Goal: Navigation & Orientation: Find specific page/section

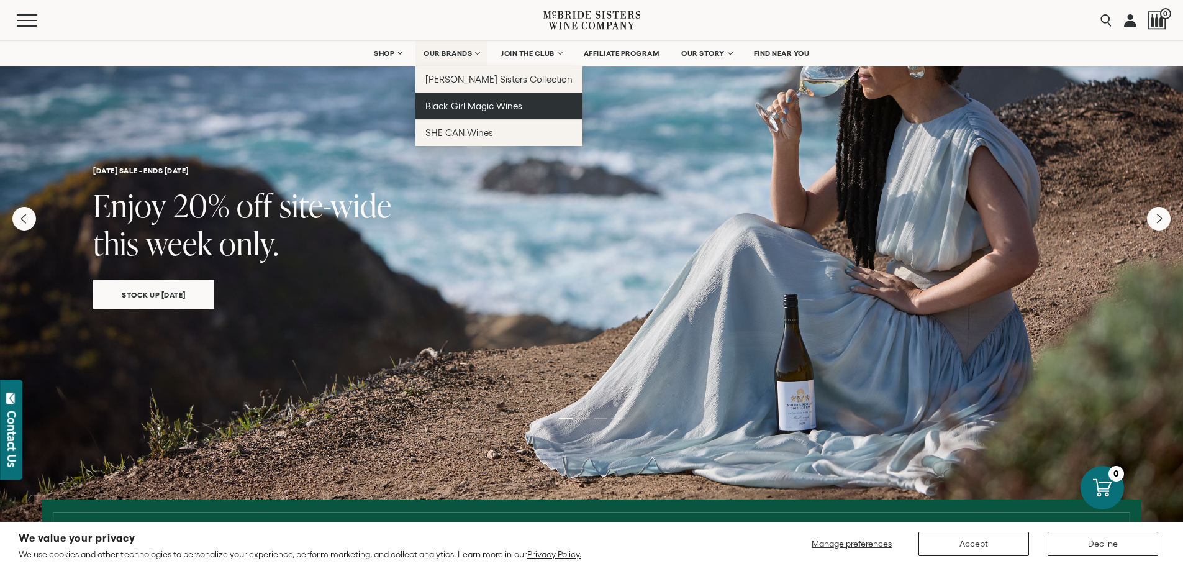
click at [469, 107] on span "Black Girl Magic Wines" at bounding box center [473, 106] width 97 height 11
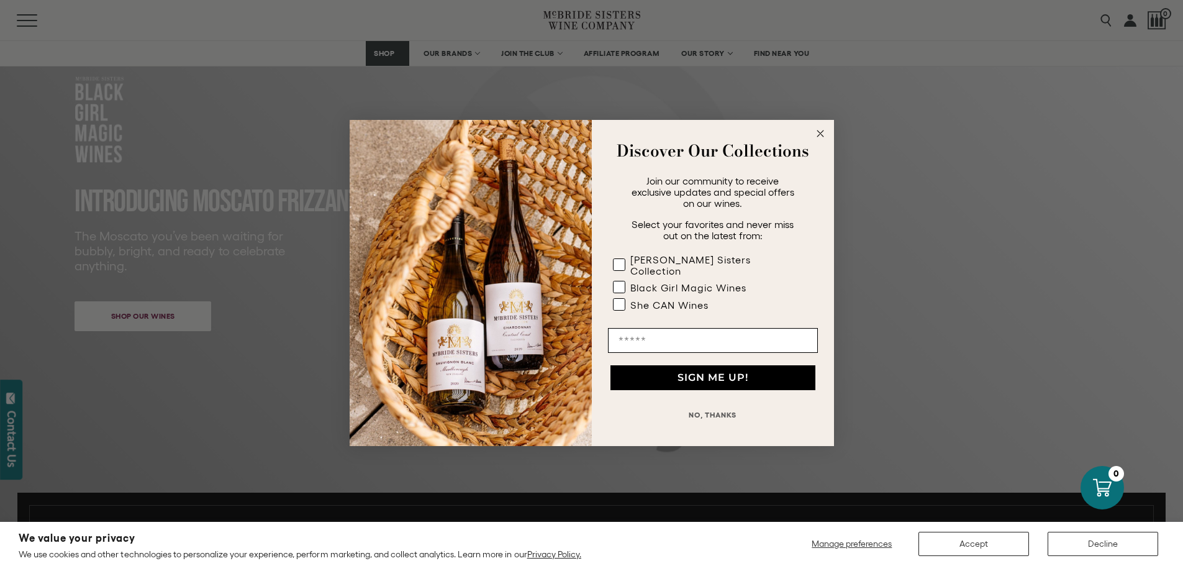
scroll to position [258, 0]
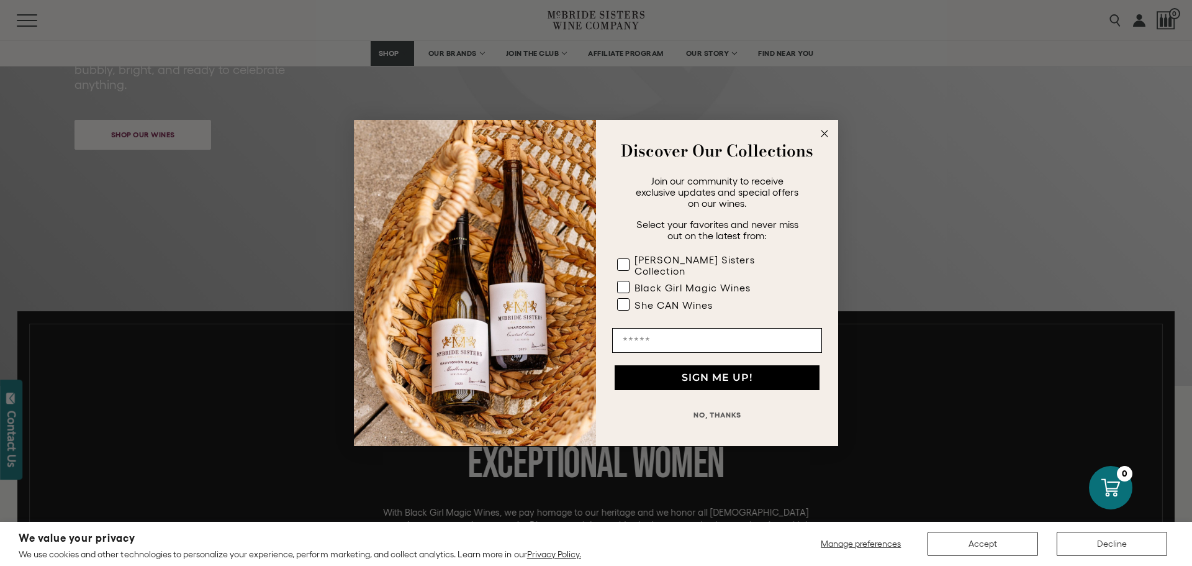
drag, startPoint x: 1190, startPoint y: 66, endPoint x: 1095, endPoint y: 145, distance: 123.4
click at [828, 140] on circle "Close dialog" at bounding box center [825, 134] width 14 height 14
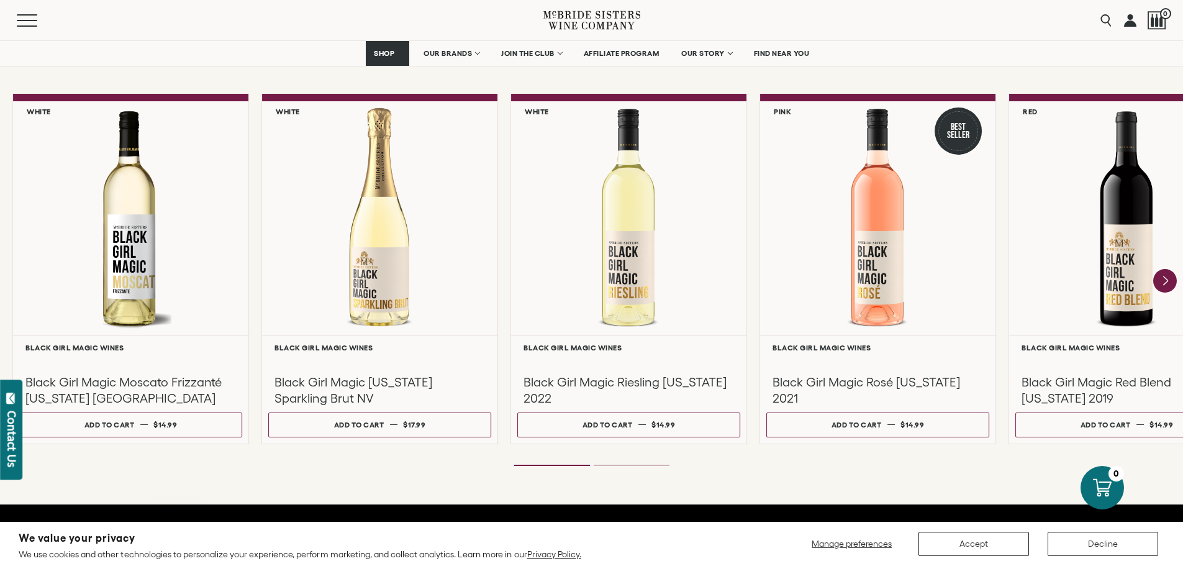
scroll to position [1088, 0]
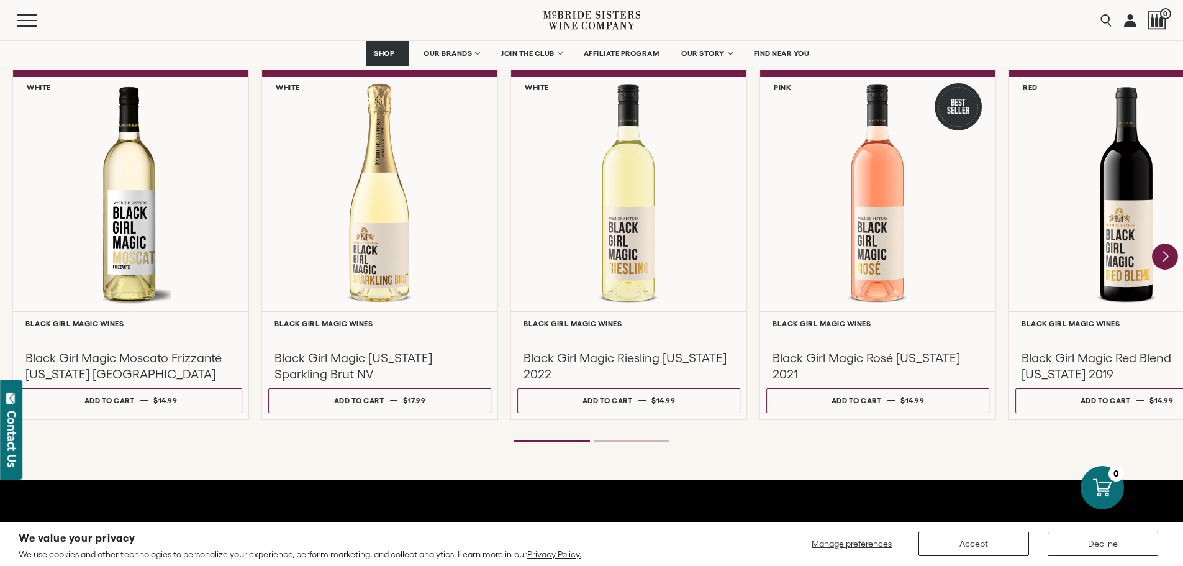
click at [1157, 257] on icon "Next" at bounding box center [1165, 256] width 26 height 26
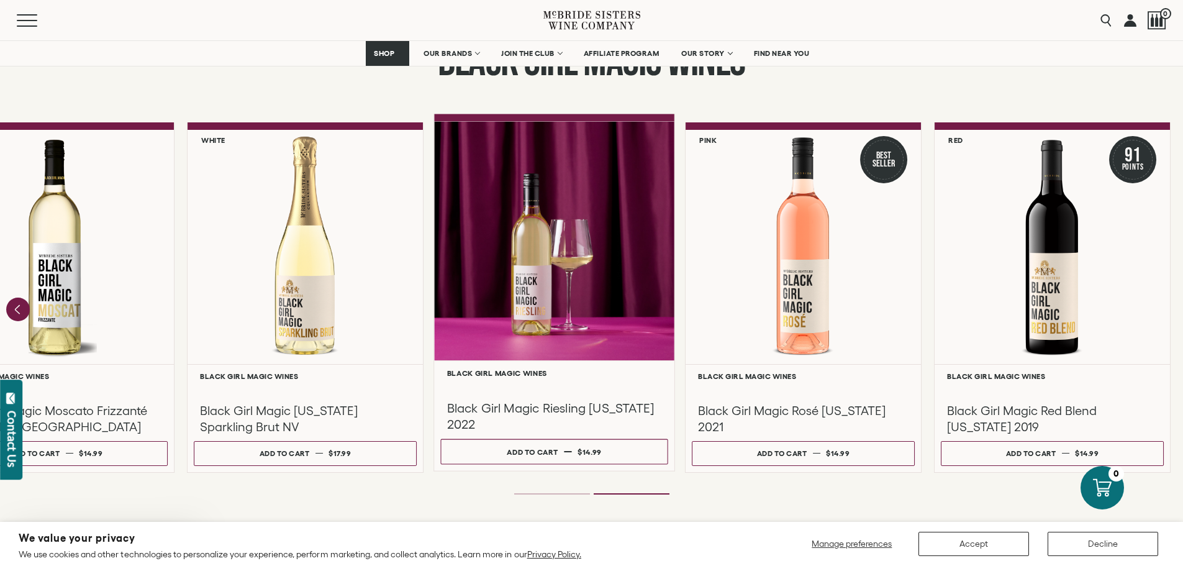
scroll to position [0, 0]
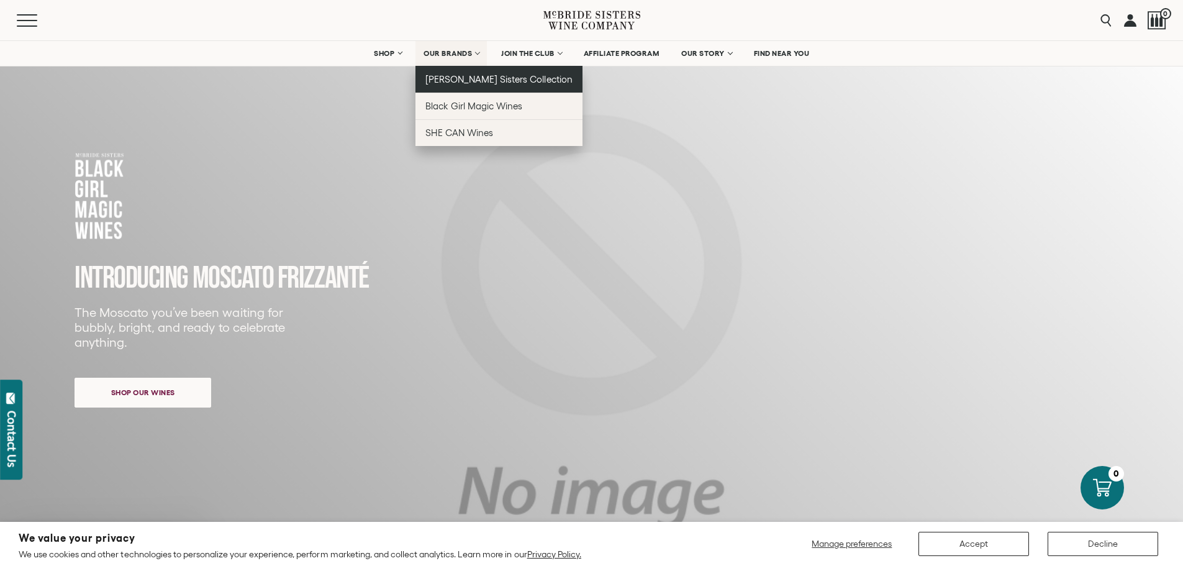
click at [468, 76] on span "[PERSON_NAME] Sisters Collection" at bounding box center [498, 79] width 147 height 11
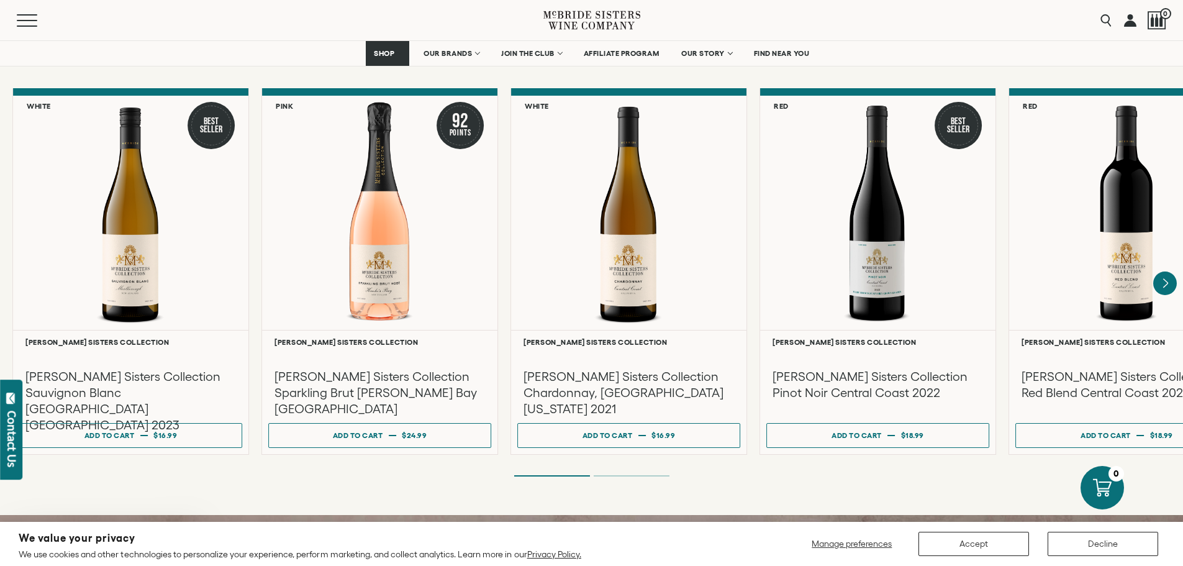
scroll to position [1044, 0]
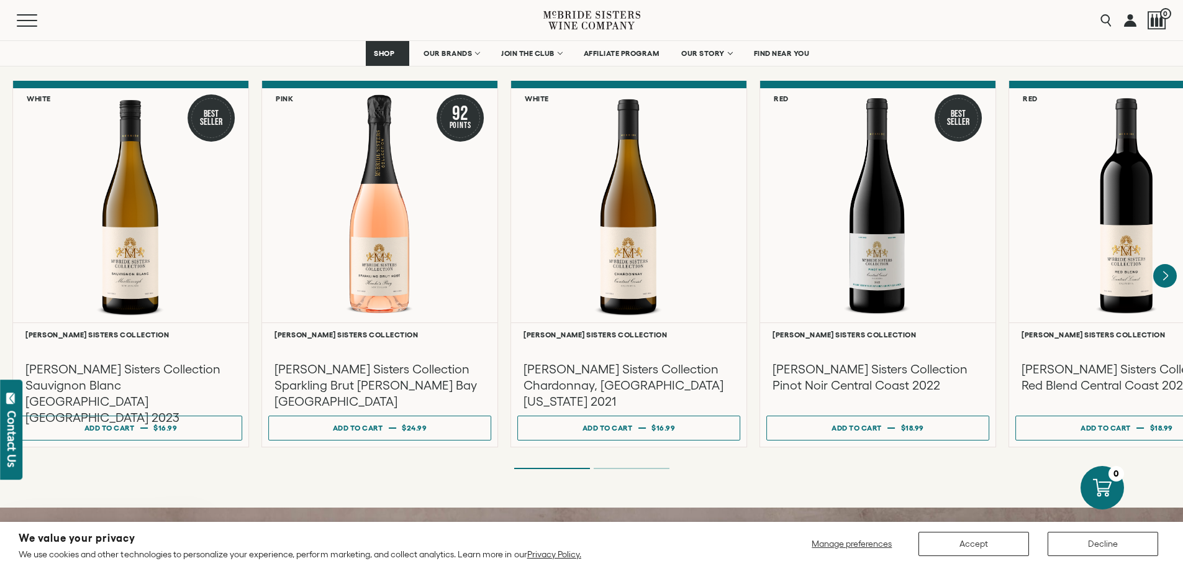
drag, startPoint x: 1188, startPoint y: 34, endPoint x: 1191, endPoint y: 124, distance: 90.1
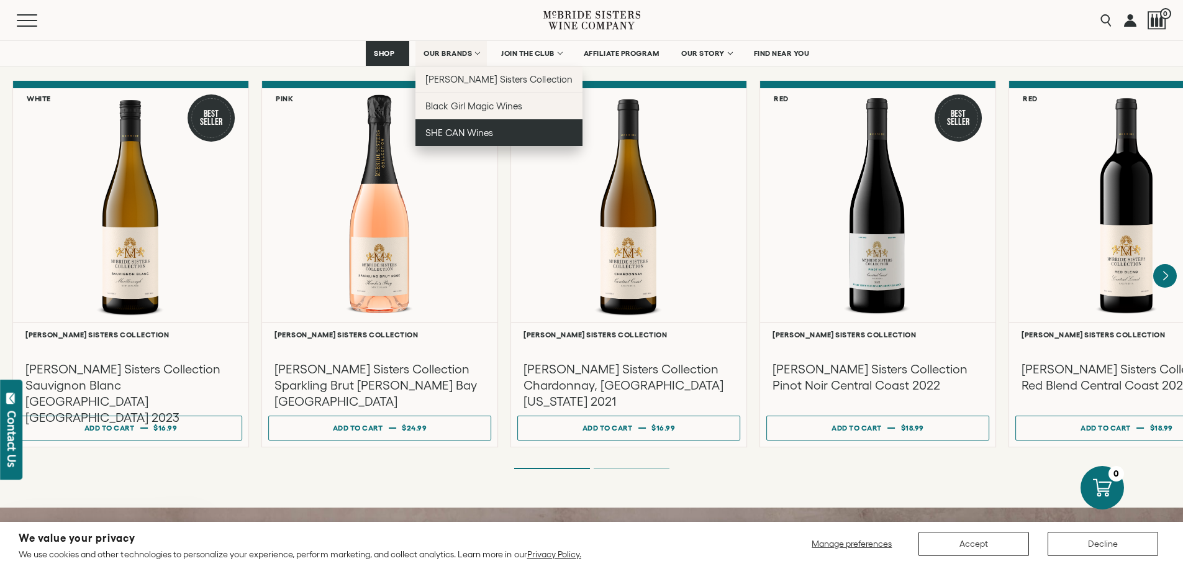
click at [449, 132] on span "SHE CAN Wines" at bounding box center [459, 132] width 68 height 11
